Goal: Task Accomplishment & Management: Manage account settings

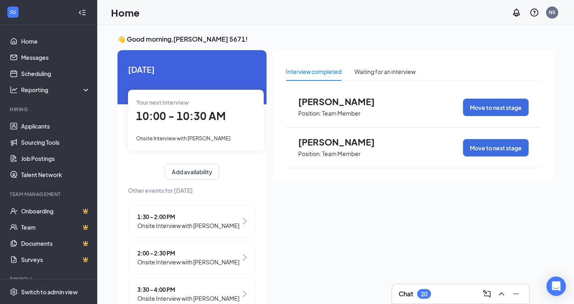
click at [204, 118] on span "10:00 - 10:30 AM" at bounding box center [180, 115] width 89 height 13
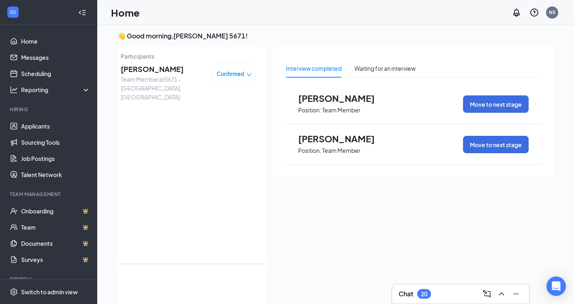
scroll to position [40, 0]
click at [246, 74] on icon "down" at bounding box center [249, 75] width 6 height 6
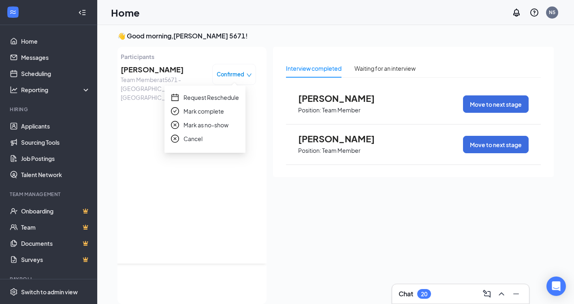
click at [223, 96] on span "Request Reschedule" at bounding box center [210, 97] width 55 height 9
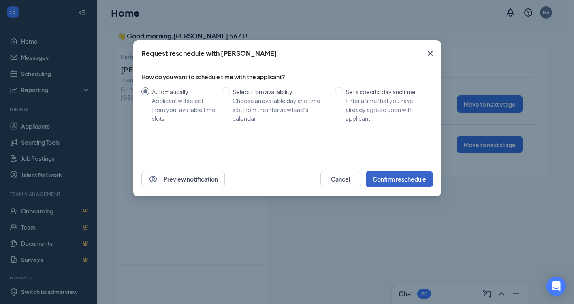
click at [372, 179] on button "Confirm reschedule" at bounding box center [398, 179] width 67 height 16
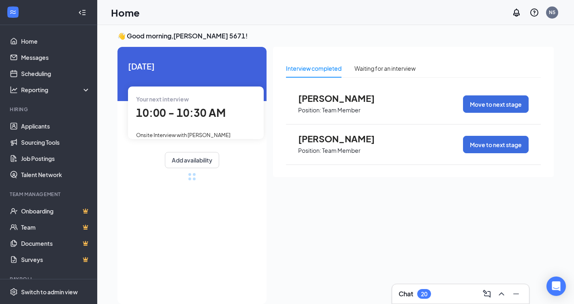
scroll to position [0, 0]
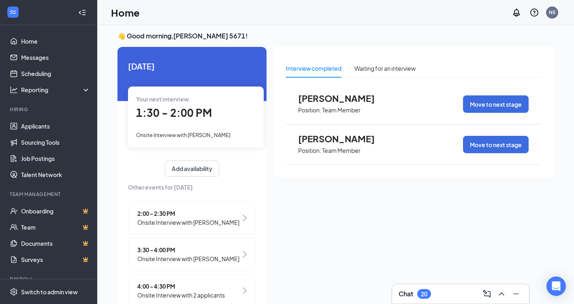
click at [198, 109] on span "1:30 - 2:00 PM" at bounding box center [174, 112] width 76 height 13
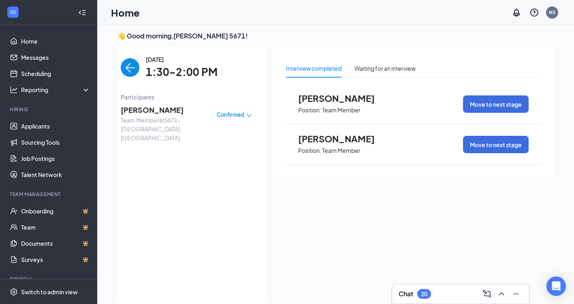
click at [246, 115] on icon "down" at bounding box center [249, 116] width 6 height 6
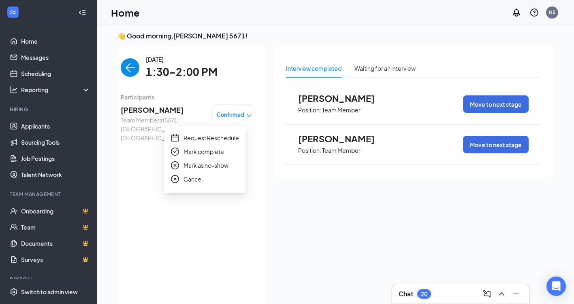
click at [225, 141] on span "Request Reschedule" at bounding box center [210, 138] width 55 height 9
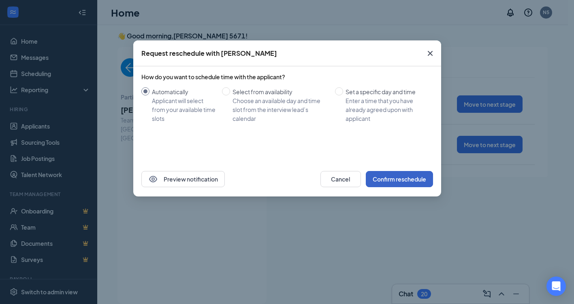
click at [387, 173] on button "Confirm reschedule" at bounding box center [398, 179] width 67 height 16
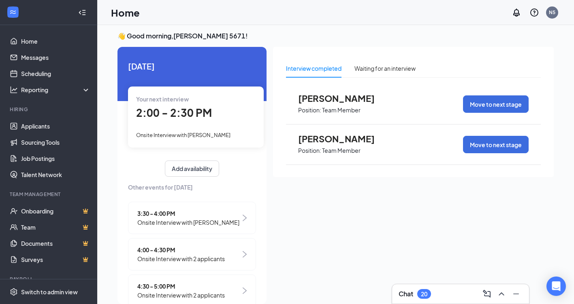
click at [212, 107] on div "2:00 - 2:30 PM" at bounding box center [195, 113] width 119 height 17
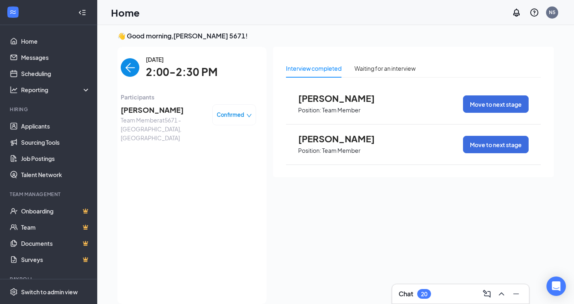
click at [246, 115] on icon "down" at bounding box center [249, 116] width 6 height 6
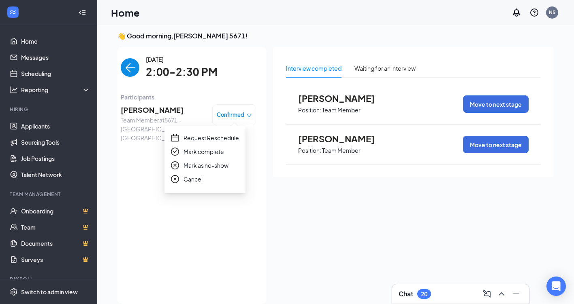
click at [229, 142] on span "Request Reschedule" at bounding box center [210, 138] width 55 height 9
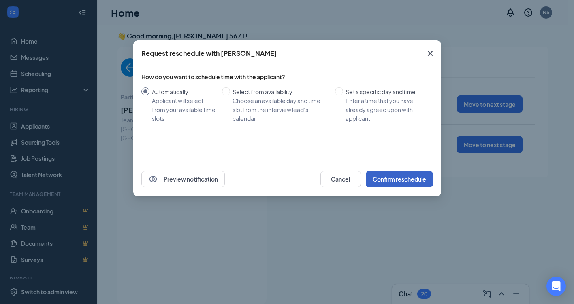
click at [367, 172] on button "Confirm reschedule" at bounding box center [398, 179] width 67 height 16
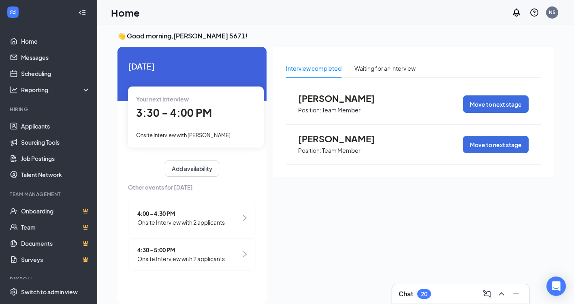
click at [165, 112] on span "3:30 - 4:00 PM" at bounding box center [174, 112] width 76 height 13
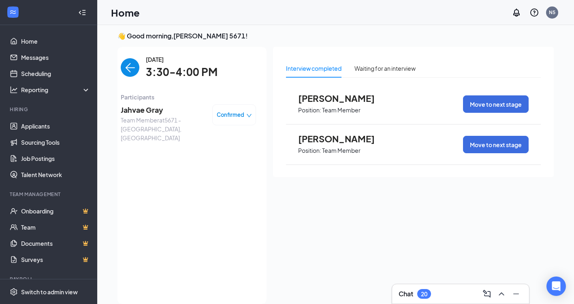
click at [233, 113] on span "Confirmed" at bounding box center [231, 115] width 28 height 8
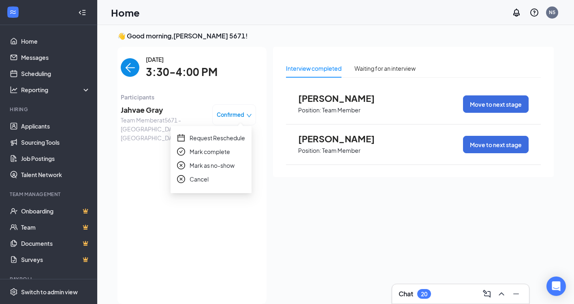
click at [230, 136] on span "Request Reschedule" at bounding box center [216, 138] width 55 height 9
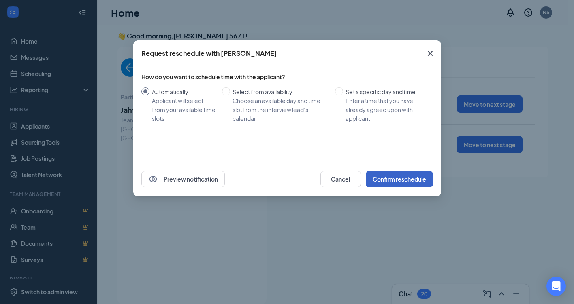
click at [392, 181] on button "Confirm reschedule" at bounding box center [398, 179] width 67 height 16
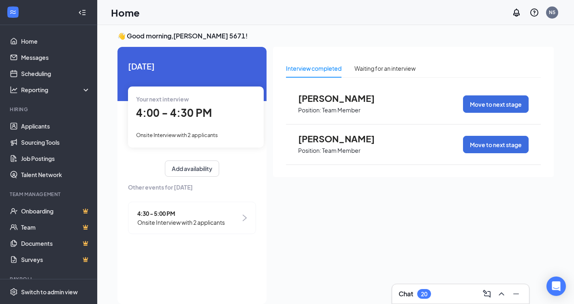
click at [208, 125] on div "Your next interview 4:00 - 4:30 PM Onsite Interview with 2 applicants" at bounding box center [196, 117] width 136 height 61
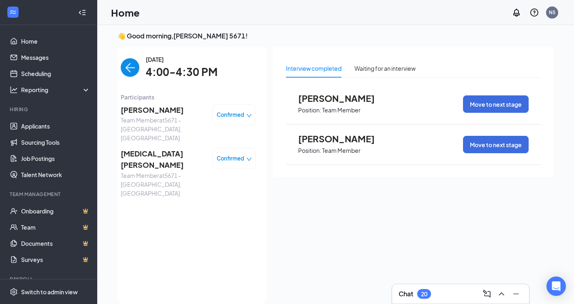
click at [242, 117] on span "Confirmed" at bounding box center [231, 115] width 28 height 8
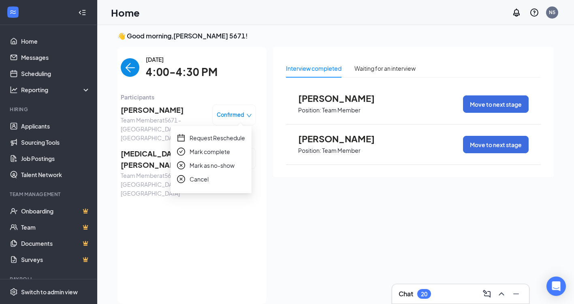
click at [235, 138] on span "Request Reschedule" at bounding box center [216, 138] width 55 height 9
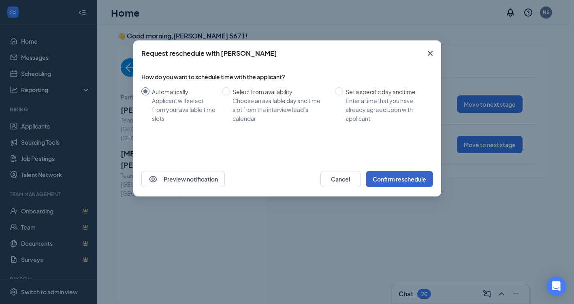
click at [388, 174] on button "Confirm reschedule" at bounding box center [398, 179] width 67 height 16
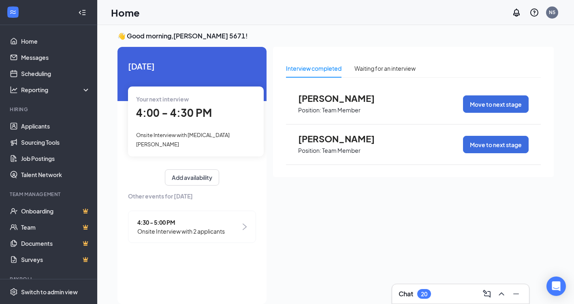
click at [205, 110] on span "4:00 - 4:30 PM" at bounding box center [174, 112] width 76 height 13
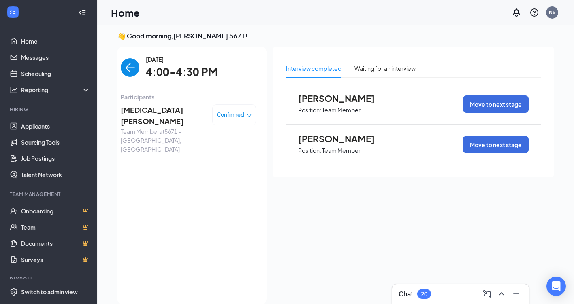
click at [235, 117] on span "Confirmed" at bounding box center [231, 115] width 28 height 8
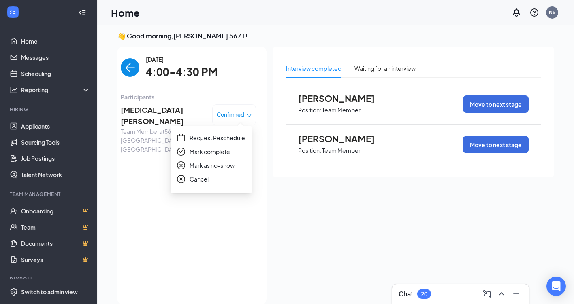
click at [232, 136] on span "Request Reschedule" at bounding box center [216, 138] width 55 height 9
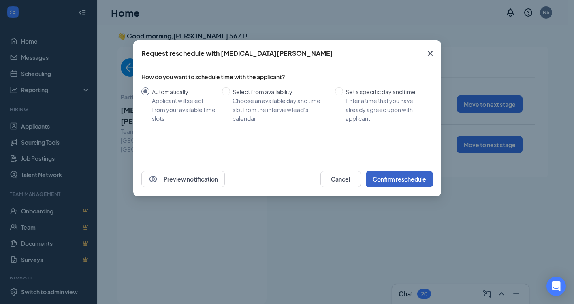
click at [382, 177] on button "Confirm reschedule" at bounding box center [398, 179] width 67 height 16
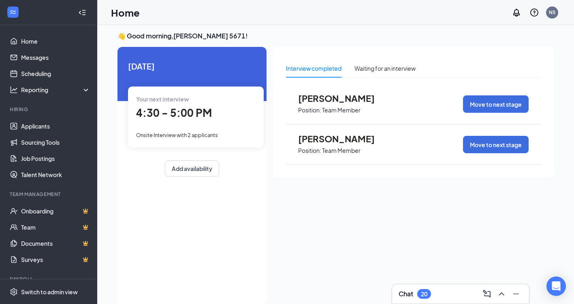
click at [204, 108] on span "4:30 - 5:00 PM" at bounding box center [174, 112] width 76 height 13
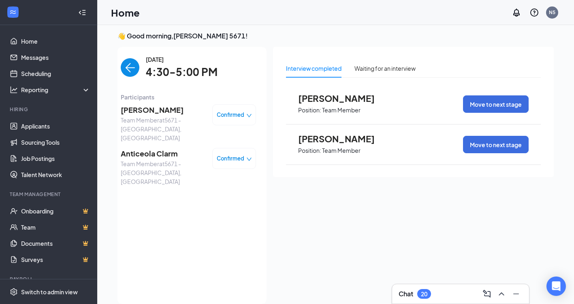
click at [229, 111] on span "Confirmed" at bounding box center [231, 115] width 28 height 8
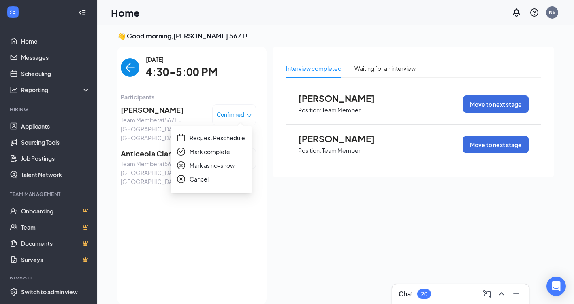
click at [237, 138] on span "Request Reschedule" at bounding box center [216, 138] width 55 height 9
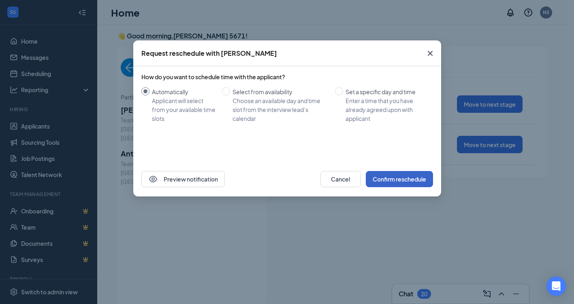
click at [386, 176] on button "Confirm reschedule" at bounding box center [398, 179] width 67 height 16
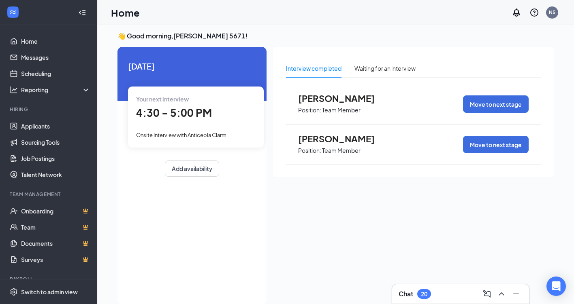
click at [216, 113] on div "4:30 - 5:00 PM" at bounding box center [195, 113] width 119 height 17
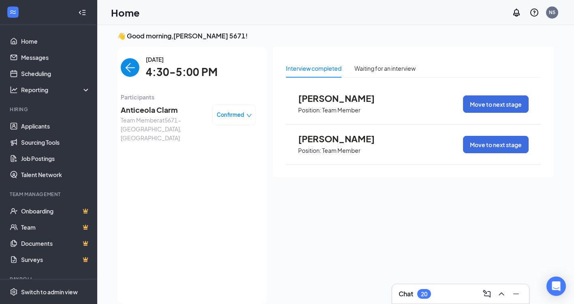
click at [226, 111] on span "Confirmed" at bounding box center [231, 115] width 28 height 8
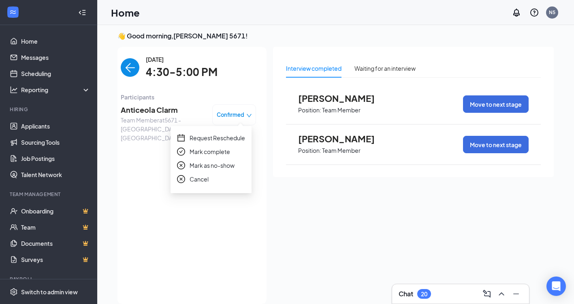
click at [224, 138] on span "Request Reschedule" at bounding box center [216, 138] width 55 height 9
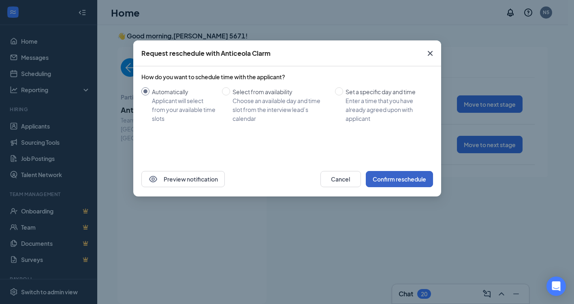
click at [394, 175] on button "Confirm reschedule" at bounding box center [398, 179] width 67 height 16
